Goal: Check status: Check status

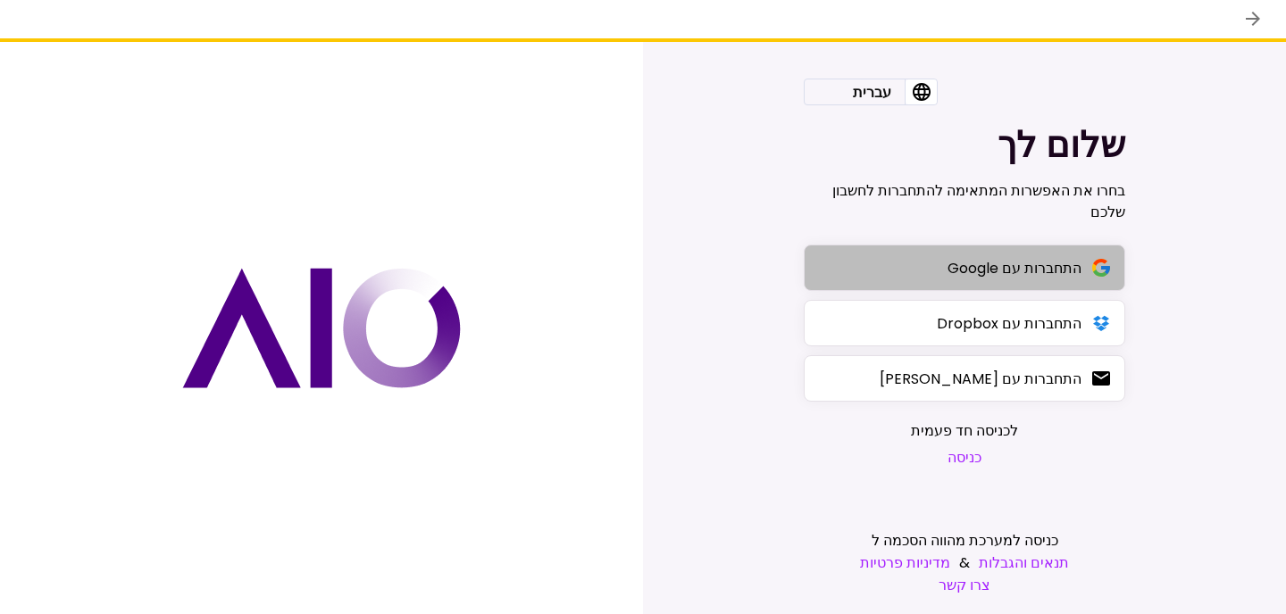
click at [1026, 265] on div "התחברות עם Google" at bounding box center [1014, 268] width 134 height 22
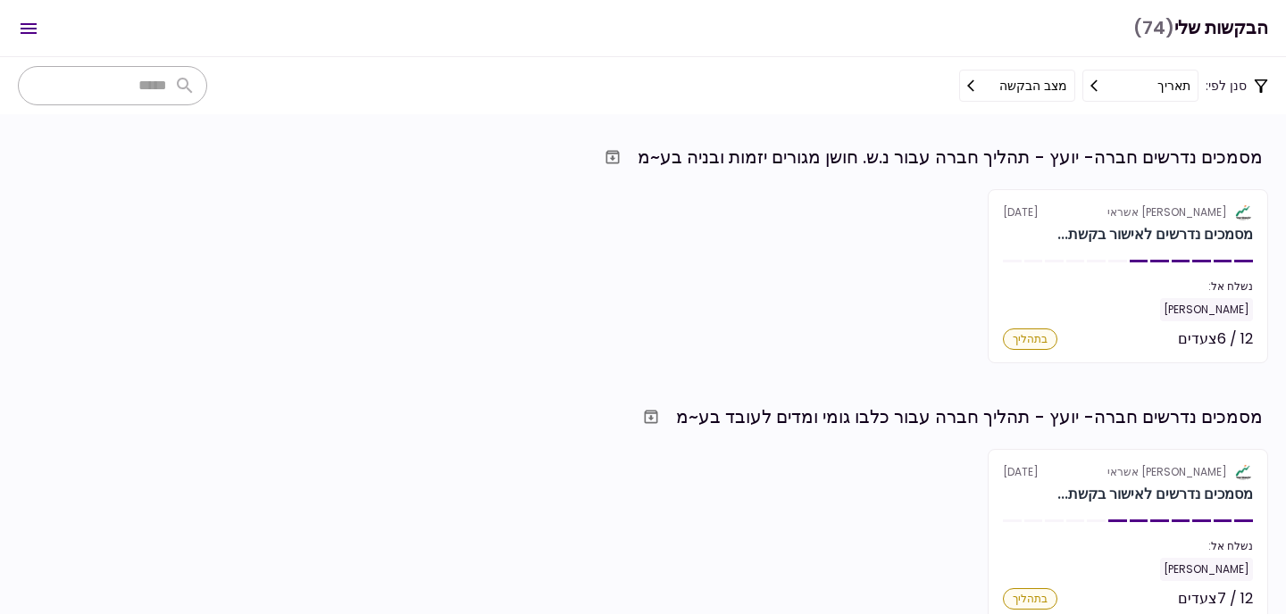
click at [955, 153] on div "מסמכים נדרשים חברה- יועץ - תהליך חברה עבור נ.ש. חושן מגורים יזמות ובניה בע~מ" at bounding box center [950, 157] width 625 height 27
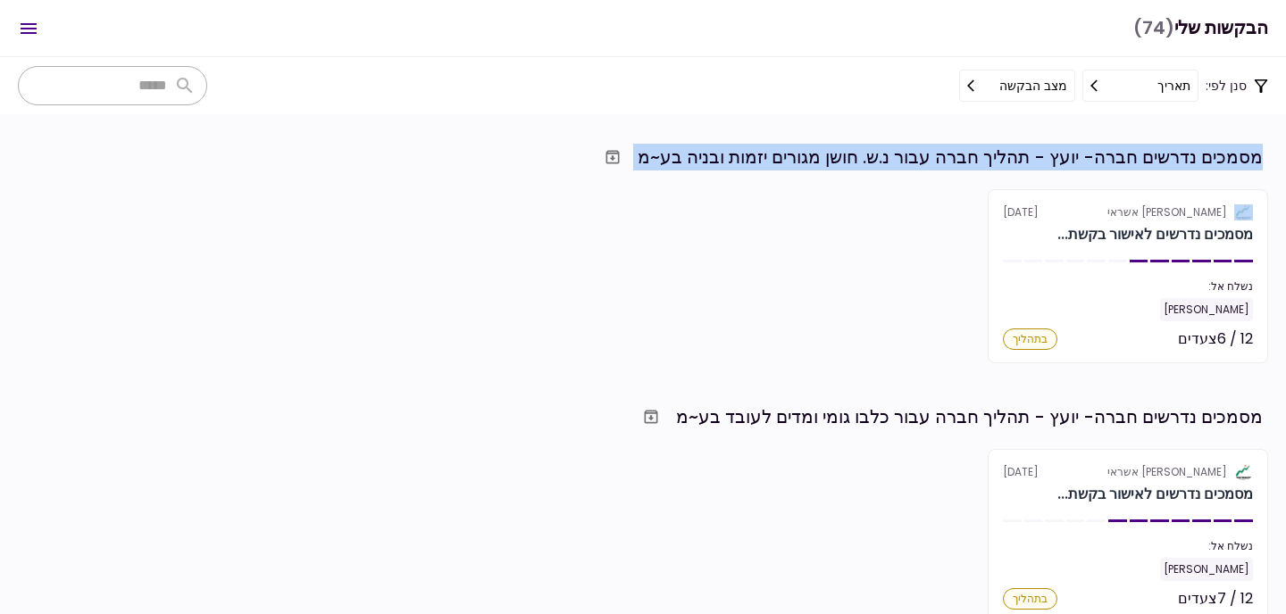
click at [955, 153] on div "מסמכים נדרשים חברה- יועץ - תהליך חברה עבור נ.ש. חושן מגורים יזמות ובניה בע~מ" at bounding box center [950, 157] width 625 height 27
drag, startPoint x: 955, startPoint y: 153, endPoint x: 978, endPoint y: 162, distance: 24.0
click at [930, 177] on div "מסמכים נדרשים חברה- יועץ - תהליך חברה עבור נ.ש. חושן מגורים יזמות ובניה בע~מ אל…" at bounding box center [643, 252] width 1250 height 222
click at [991, 158] on div "מסמכים נדרשים חברה- יועץ - תהליך חברה עבור נ.ש. חושן מגורים יזמות ובניה בע~מ" at bounding box center [950, 157] width 625 height 27
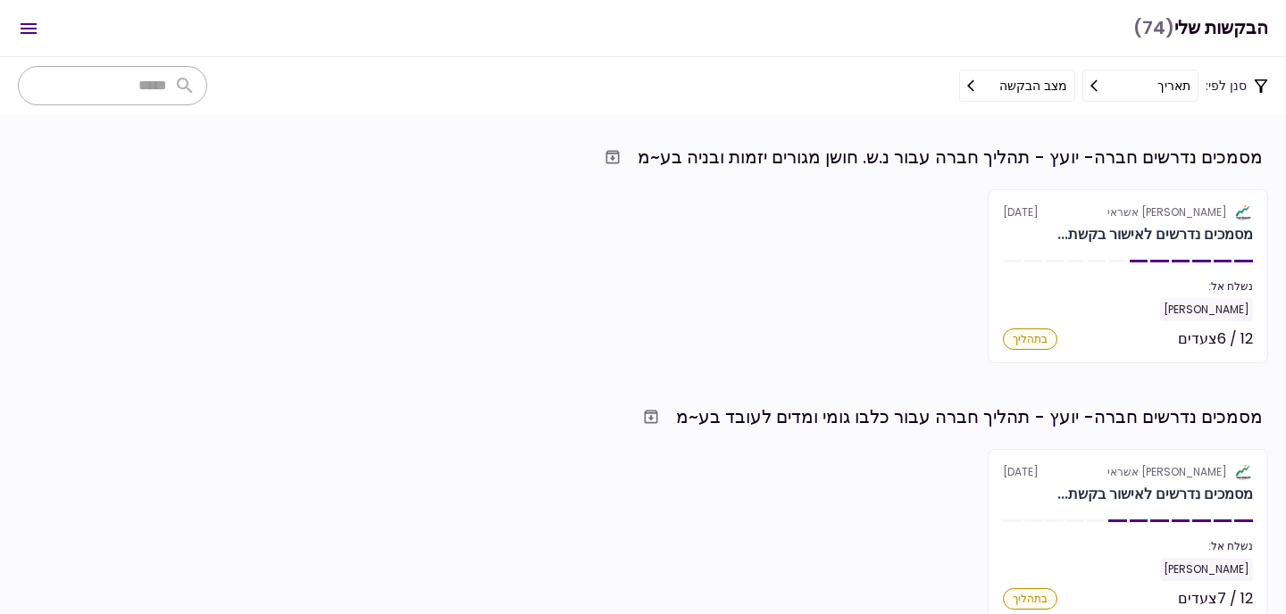
click at [998, 158] on div "מסמכים נדרשים חברה- יועץ - תהליך חברה עבור נ.ש. חושן מגורים יזמות ובניה בע~מ" at bounding box center [950, 157] width 625 height 27
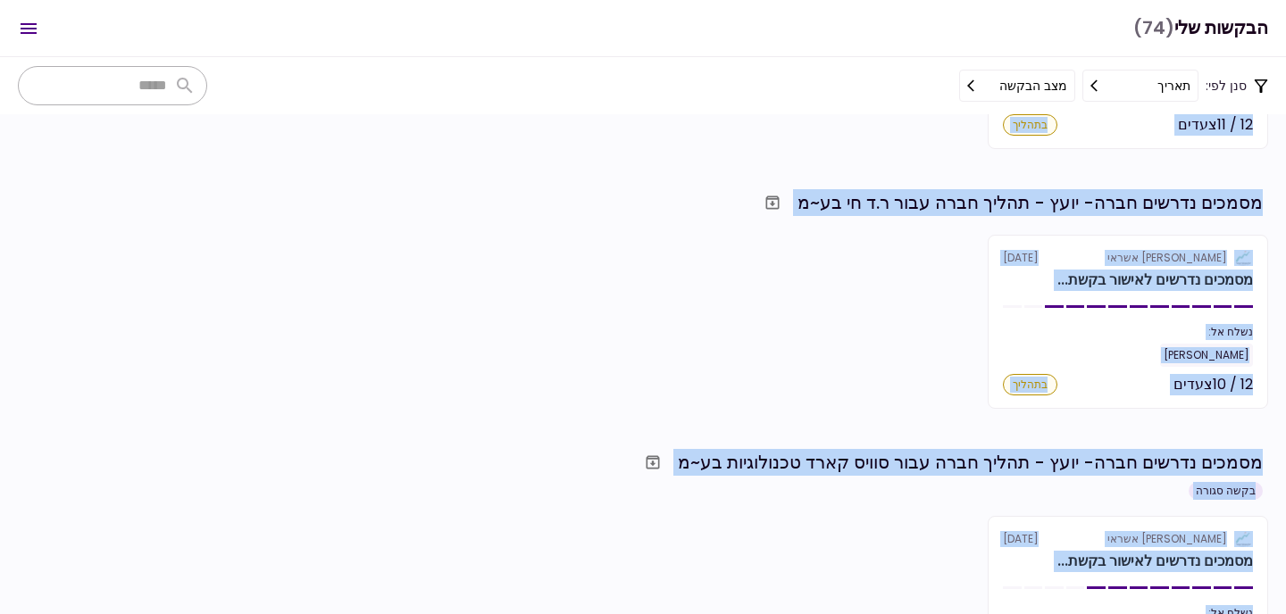
scroll to position [6013, 0]
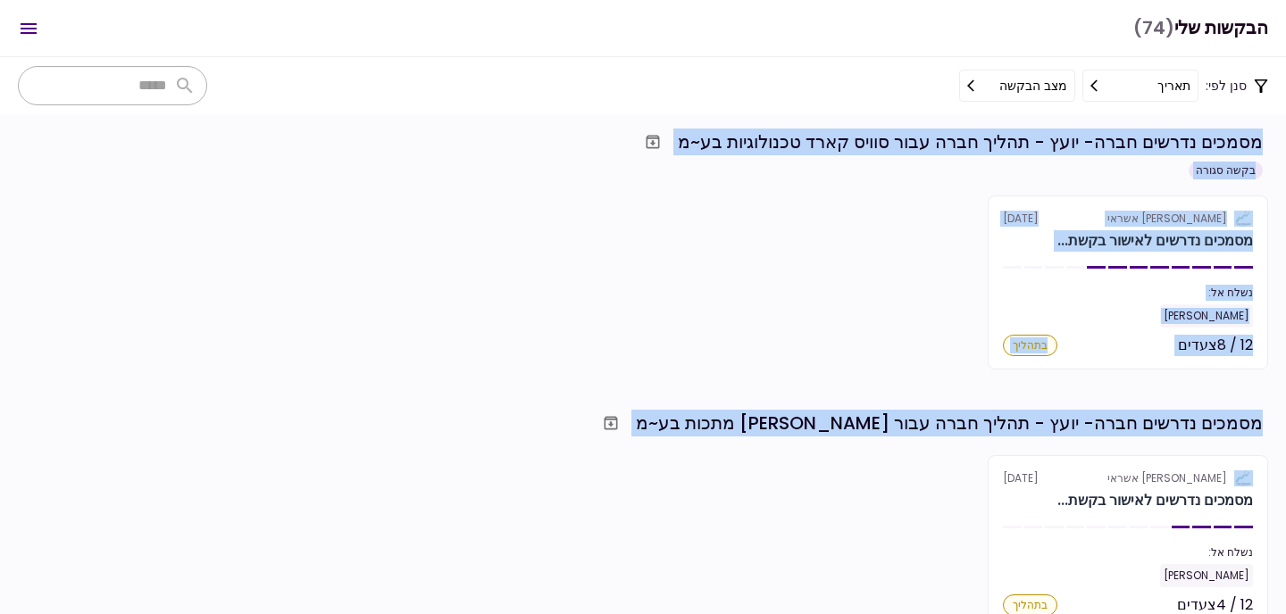
drag, startPoint x: 998, startPoint y: 158, endPoint x: 768, endPoint y: 384, distance: 322.7
click at [767, 388] on section "מסמכים נדרשים חברה- יועץ - תהליך חברה עבור נ.ש. חושן מגורים יזמות ובניה בע~מ אל…" at bounding box center [643, 364] width 1286 height 500
click at [768, 384] on section "מסמכים נדרשים חברה- יועץ - תהליך חברה עבור נ.ש. חושן מגורים יזמות ובניה בע~מ אל…" at bounding box center [643, 364] width 1286 height 500
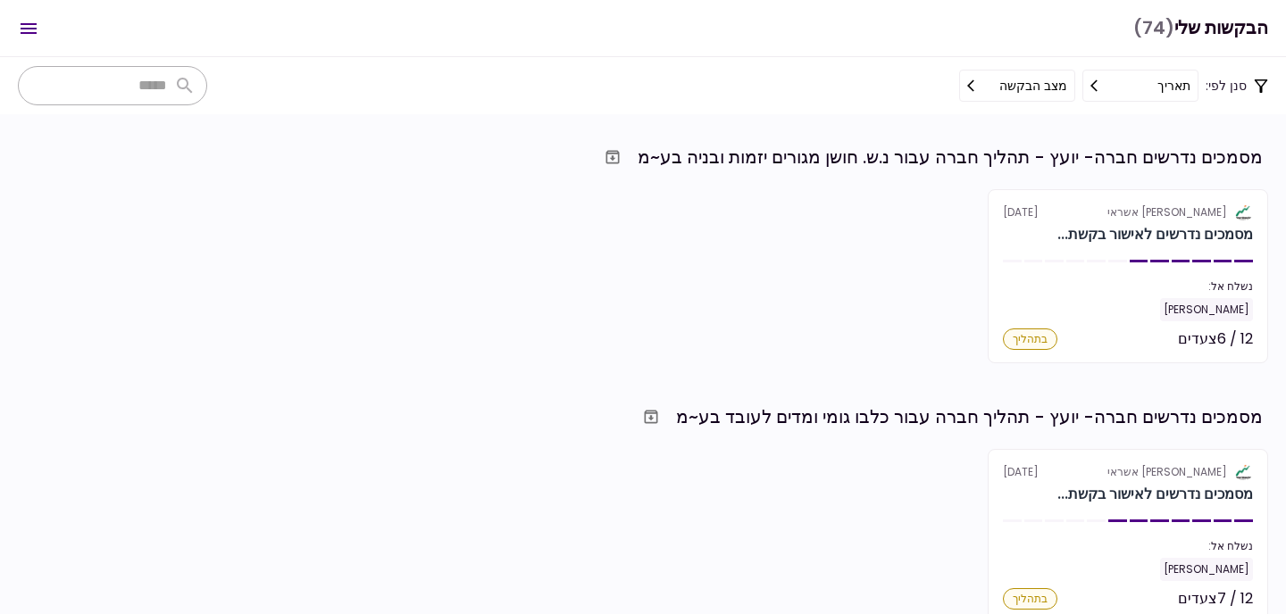
scroll to position [0, 0]
